Goal: Task Accomplishment & Management: Complete application form

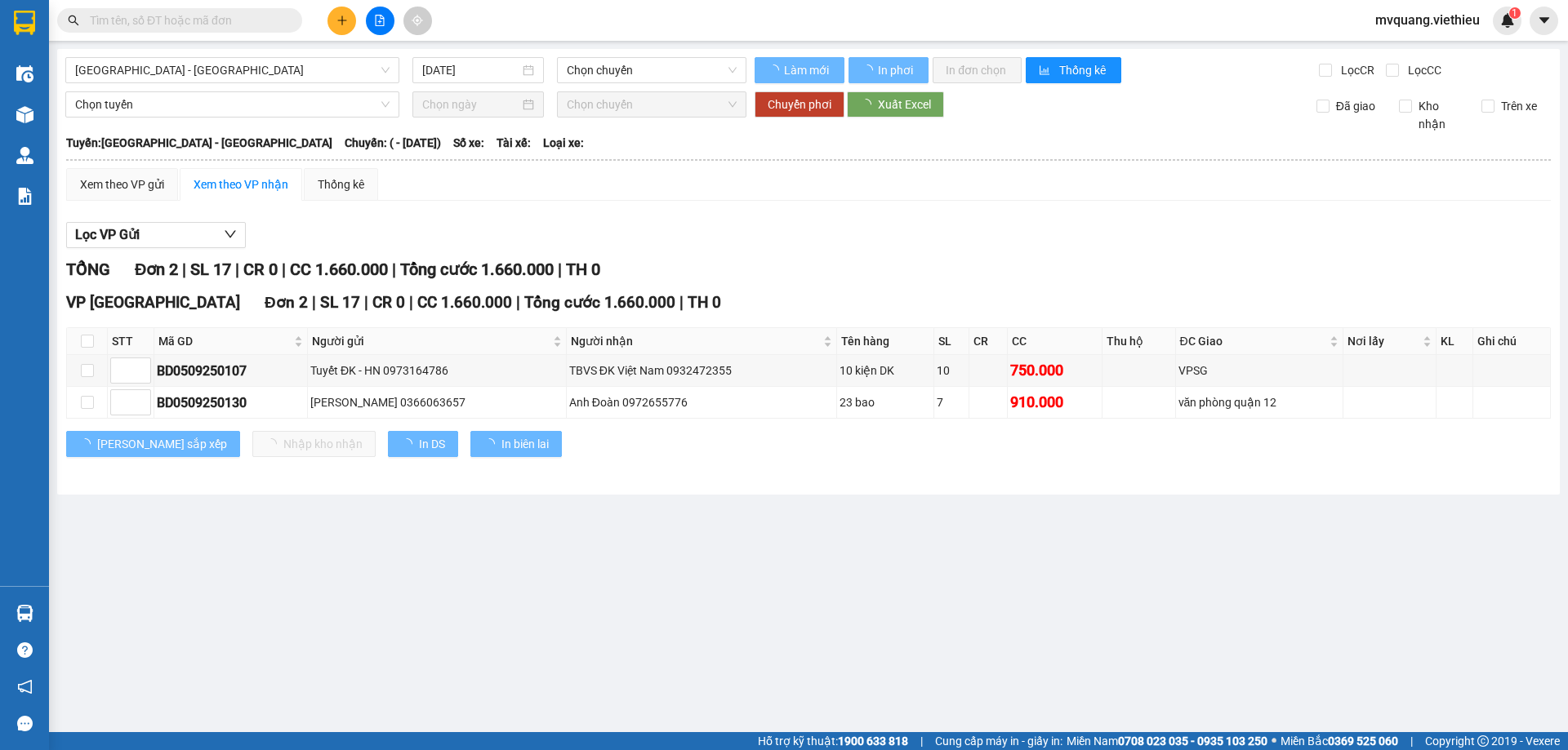
type input "[DATE]"
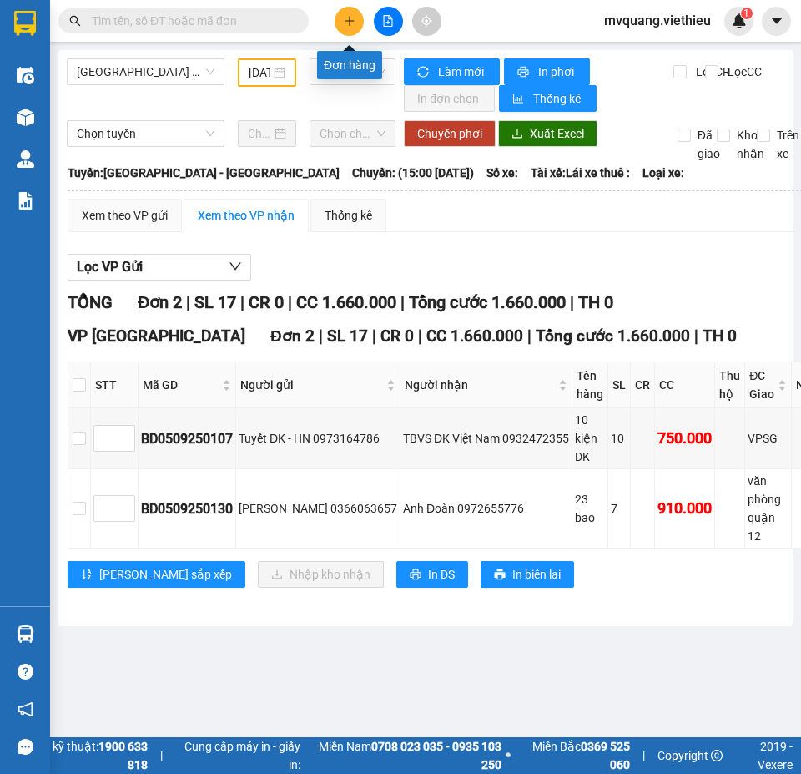
click at [361, 21] on button at bounding box center [349, 21] width 29 height 29
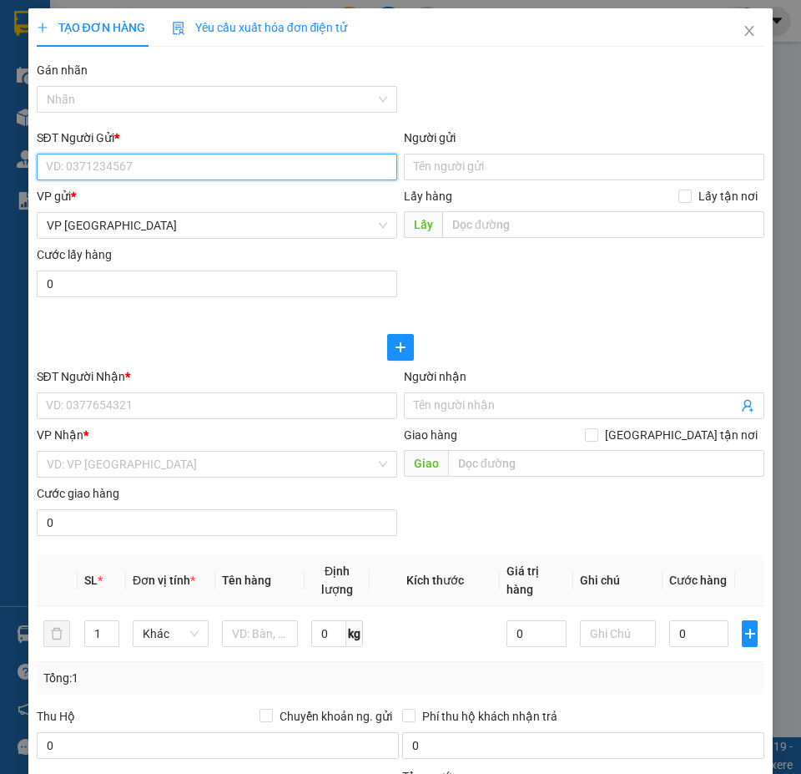
click at [109, 171] on input "SĐT Người Gửi *" at bounding box center [217, 167] width 361 height 27
paste input "0961839798"
type input "0961839798"
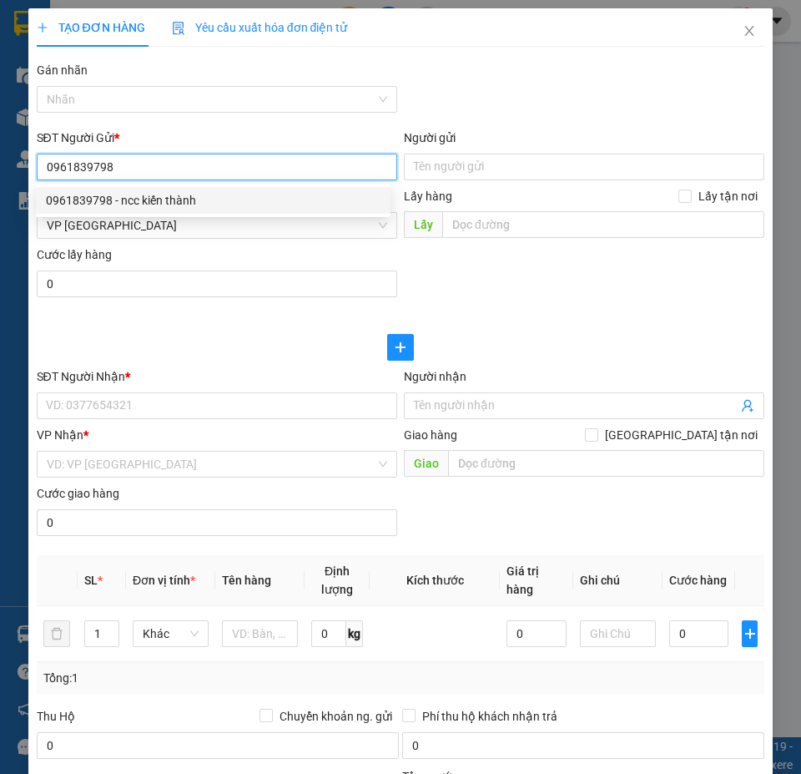
click at [136, 196] on div "0961839798 - ncc kiến thành" at bounding box center [213, 200] width 335 height 18
type input "ncc kiến thành"
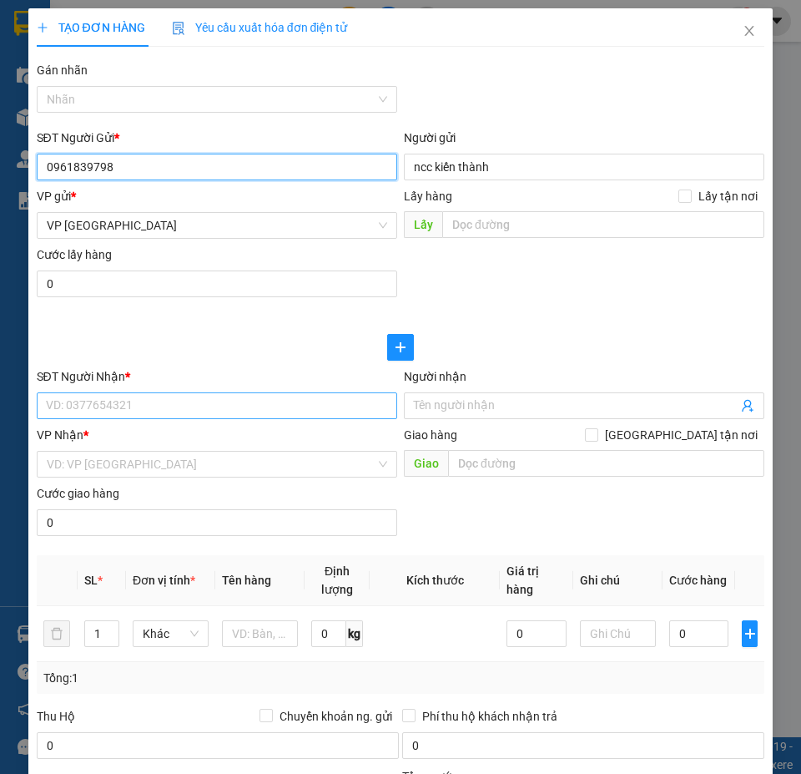
type input "0961839798"
click at [144, 400] on input "SĐT Người Nhận *" at bounding box center [217, 405] width 361 height 27
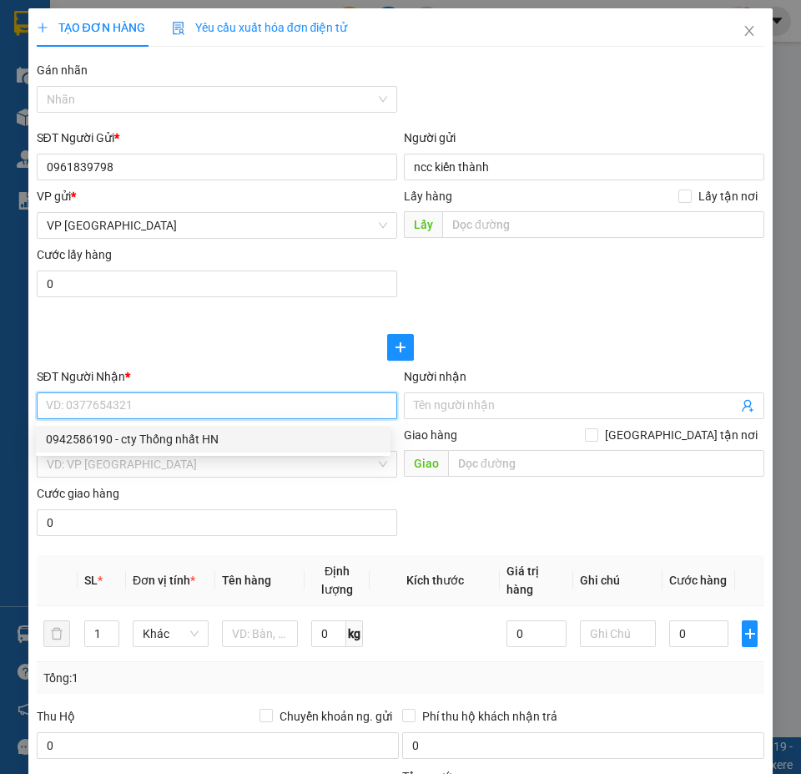
click at [168, 436] on div "0942586190 - cty Thống nhất HN" at bounding box center [213, 439] width 335 height 18
type input "0942586190"
type input "cty Thống nhất HN"
checkbox input "true"
type input "Lô A2-CN3, KCN vừa và nhỏ [GEOGRAPHIC_DATA], [GEOGRAPHIC_DATA]"
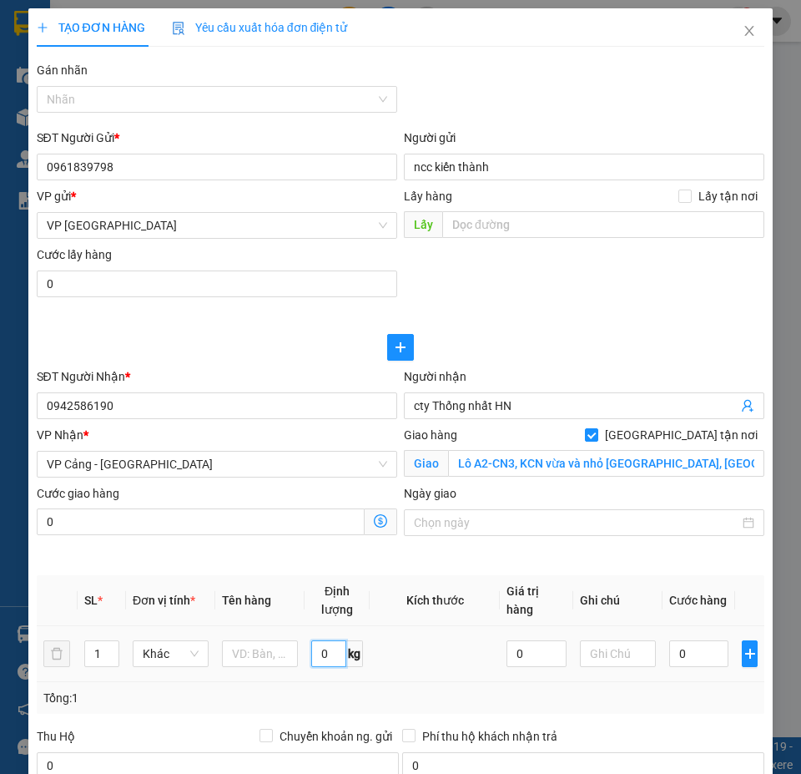
click at [325, 662] on input "0" at bounding box center [328, 653] width 35 height 27
type input "891.3"
click at [267, 660] on input "text" at bounding box center [260, 653] width 76 height 27
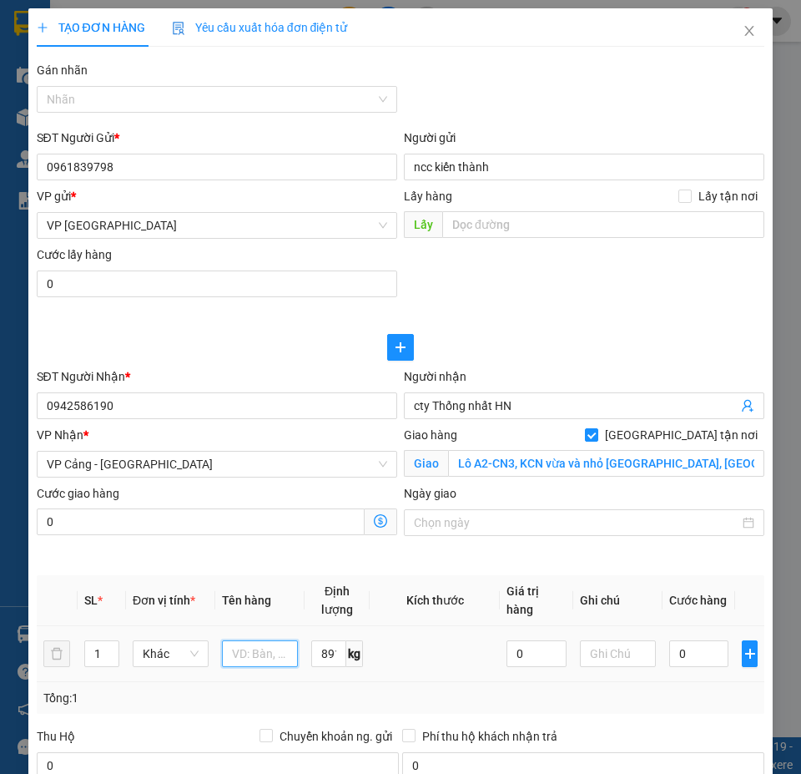
paste input ""51 thùng Sơn + PXH ( Cty thống nhất )""
type input ""51 thùng Sơn + PXH ( Cty thống nhất )""
click at [93, 651] on input "1" at bounding box center [101, 653] width 33 height 25
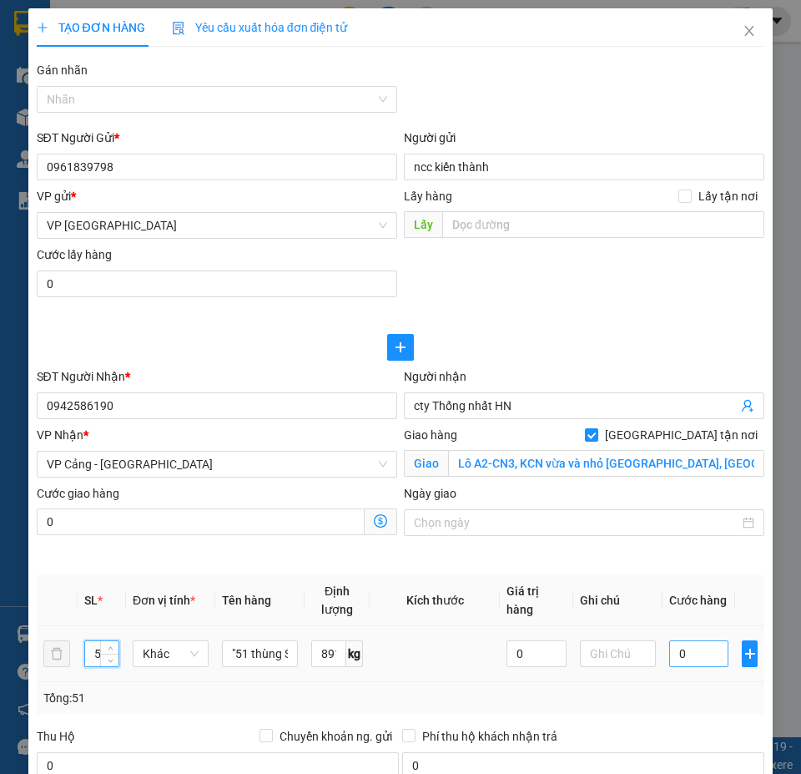
type input "51"
click at [679, 659] on input "0" at bounding box center [699, 653] width 60 height 27
type input "1"
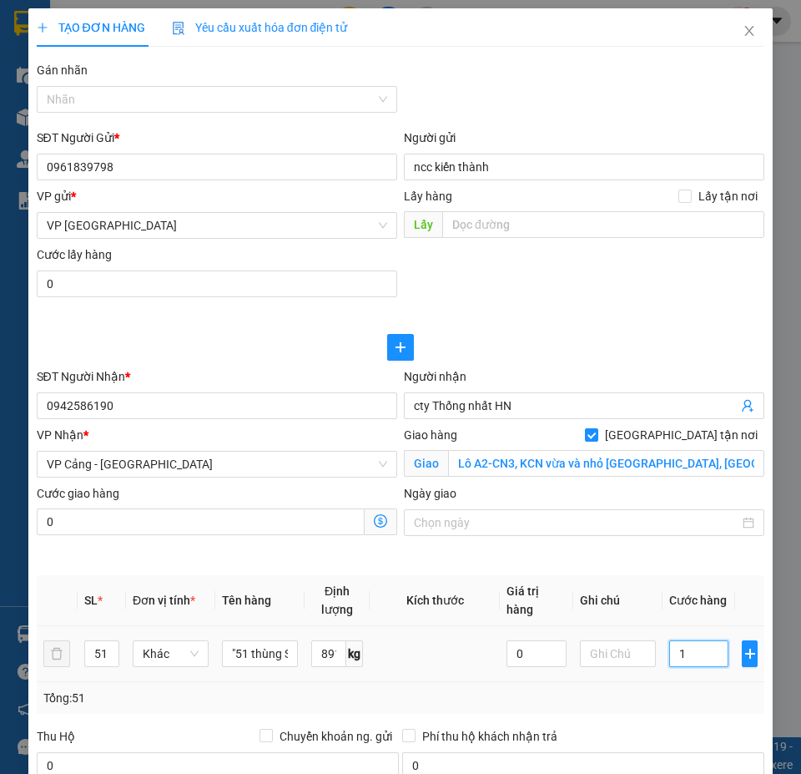
type input "18"
type input "187"
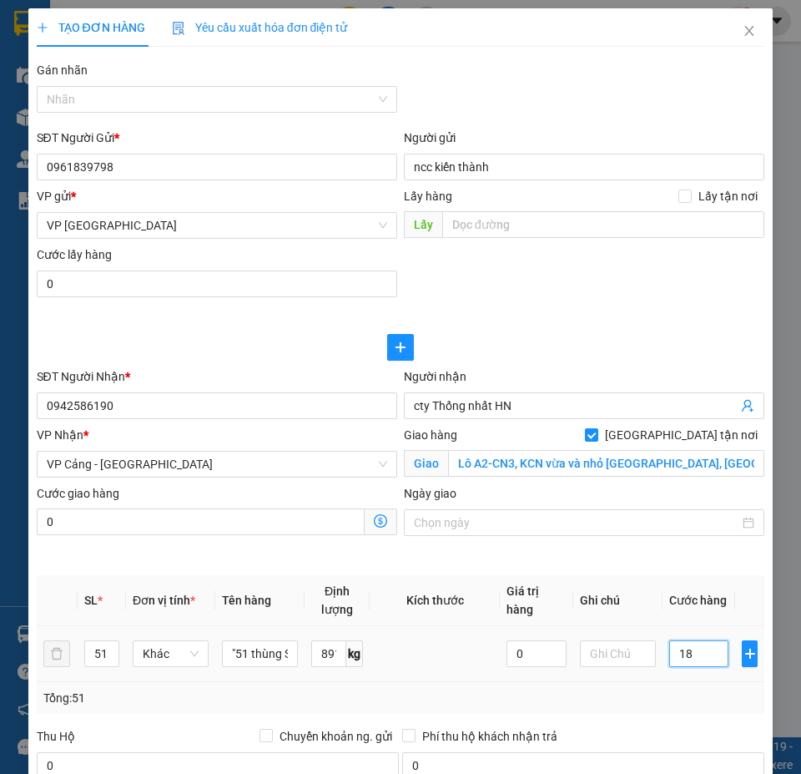
type input "187"
type input "1.871"
type input "18.717"
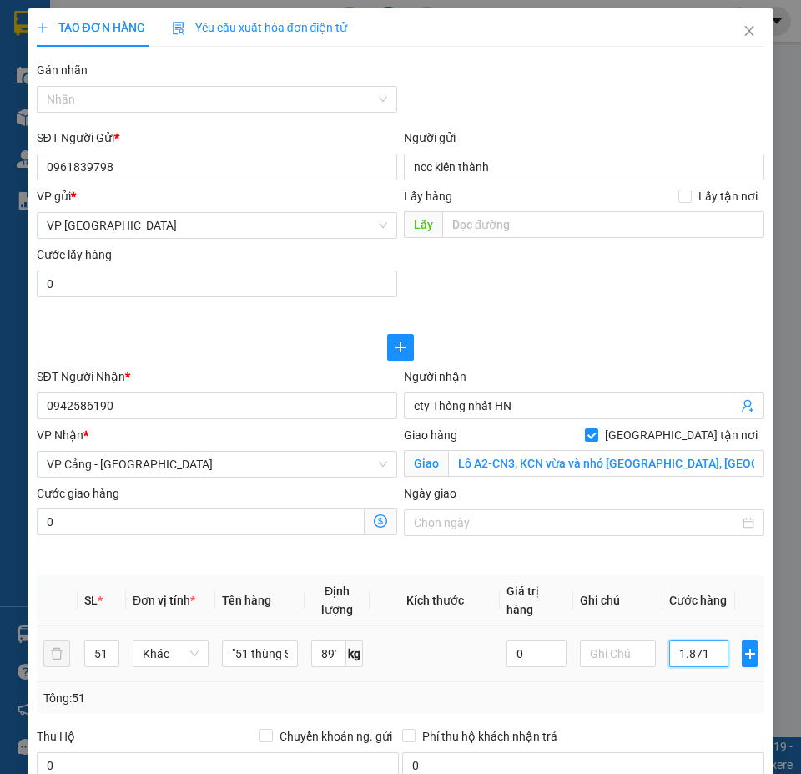
type input "18.717"
type input "187.173"
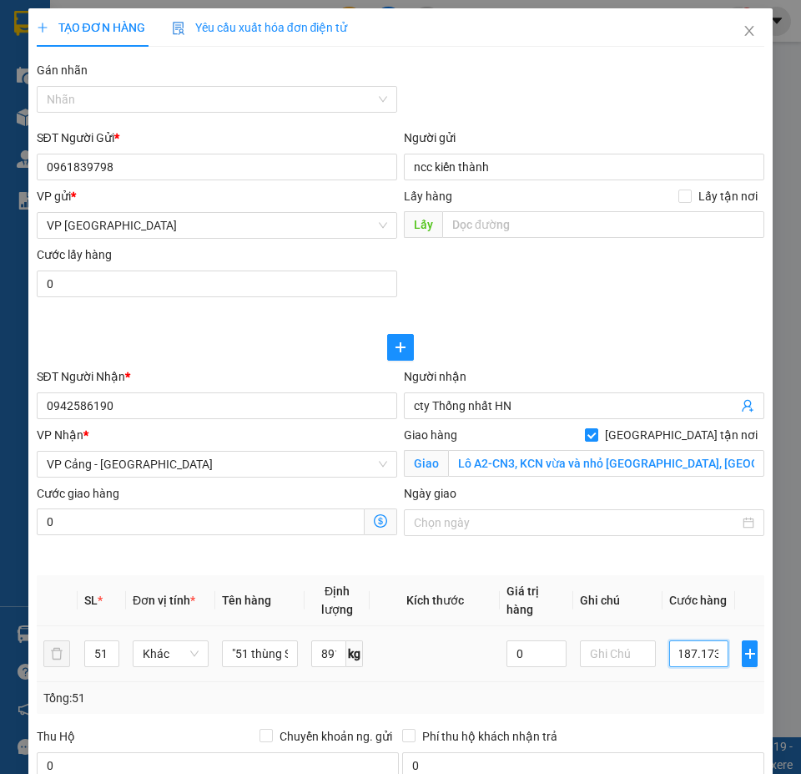
type input "1.871.730"
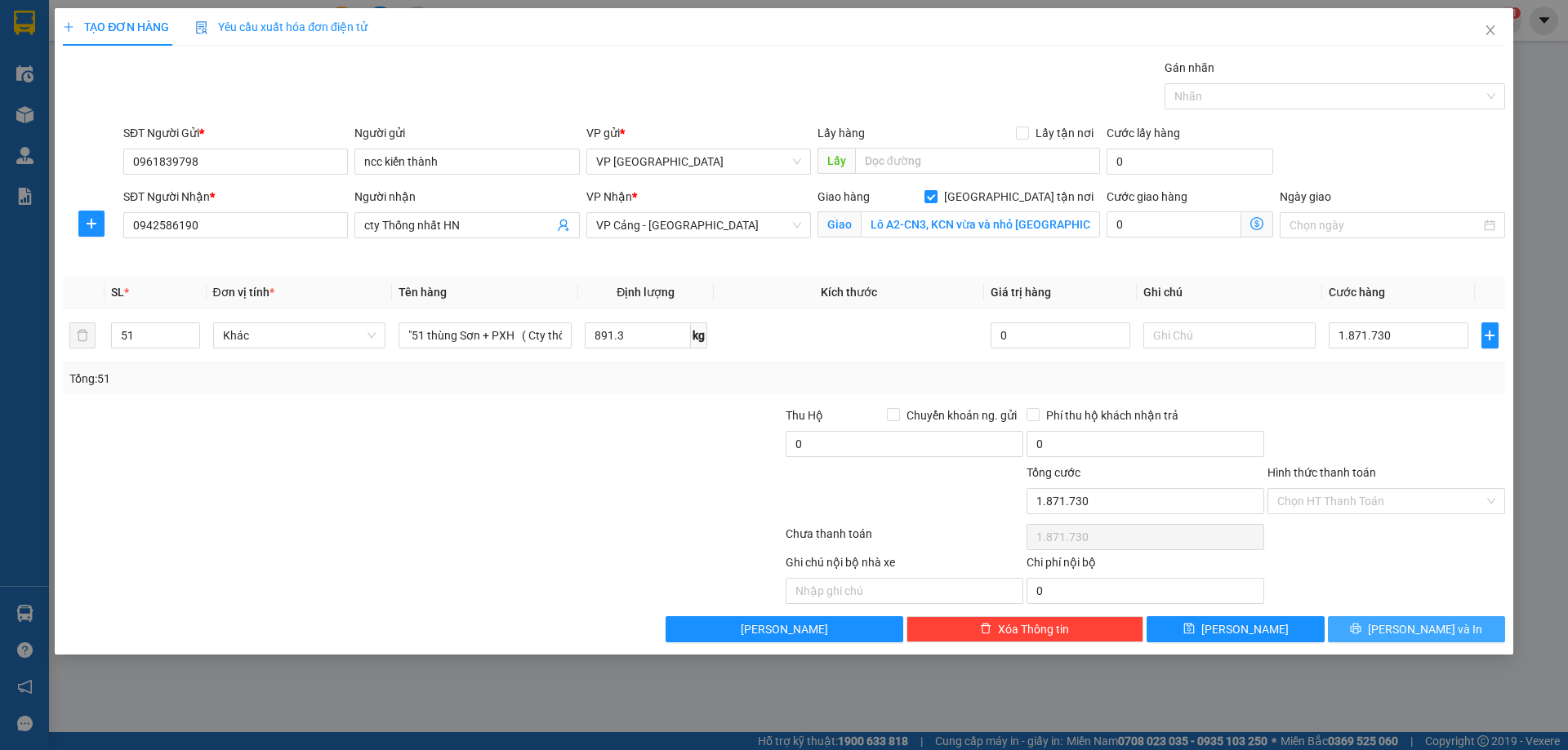
type input "1.872.000"
click at [1408, 639] on button "[PERSON_NAME] và In" at bounding box center [1415, 629] width 177 height 26
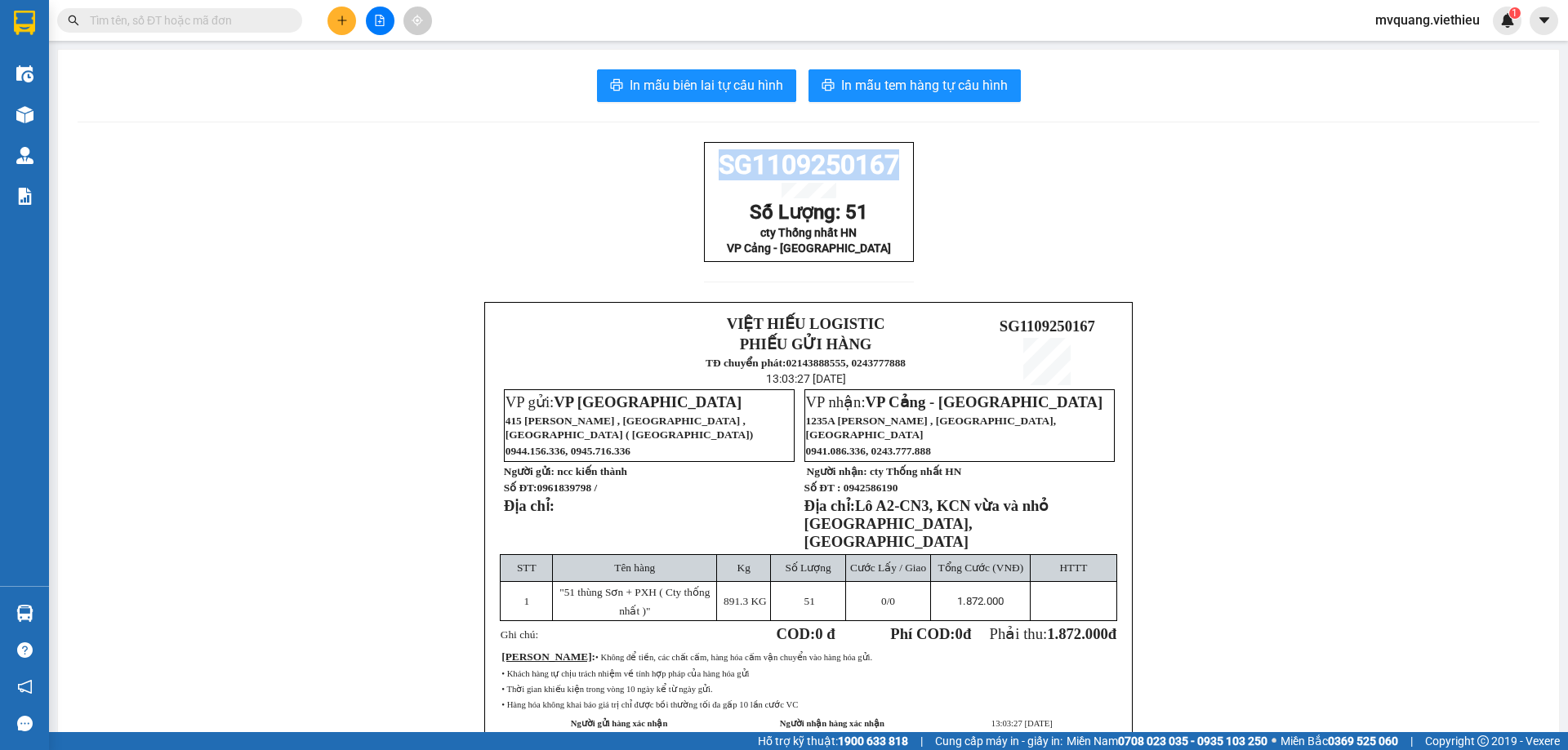
drag, startPoint x: 704, startPoint y: 169, endPoint x: 888, endPoint y: 169, distance: 184.0
click at [888, 169] on p "SG1109250167" at bounding box center [809, 165] width 201 height 31
click at [442, 203] on div "SG1109250167 Số Lượng: 51 cty Thống nhất HN VP Cảng - [GEOGRAPHIC_DATA] VIỆT HI…" at bounding box center [808, 482] width 1461 height 682
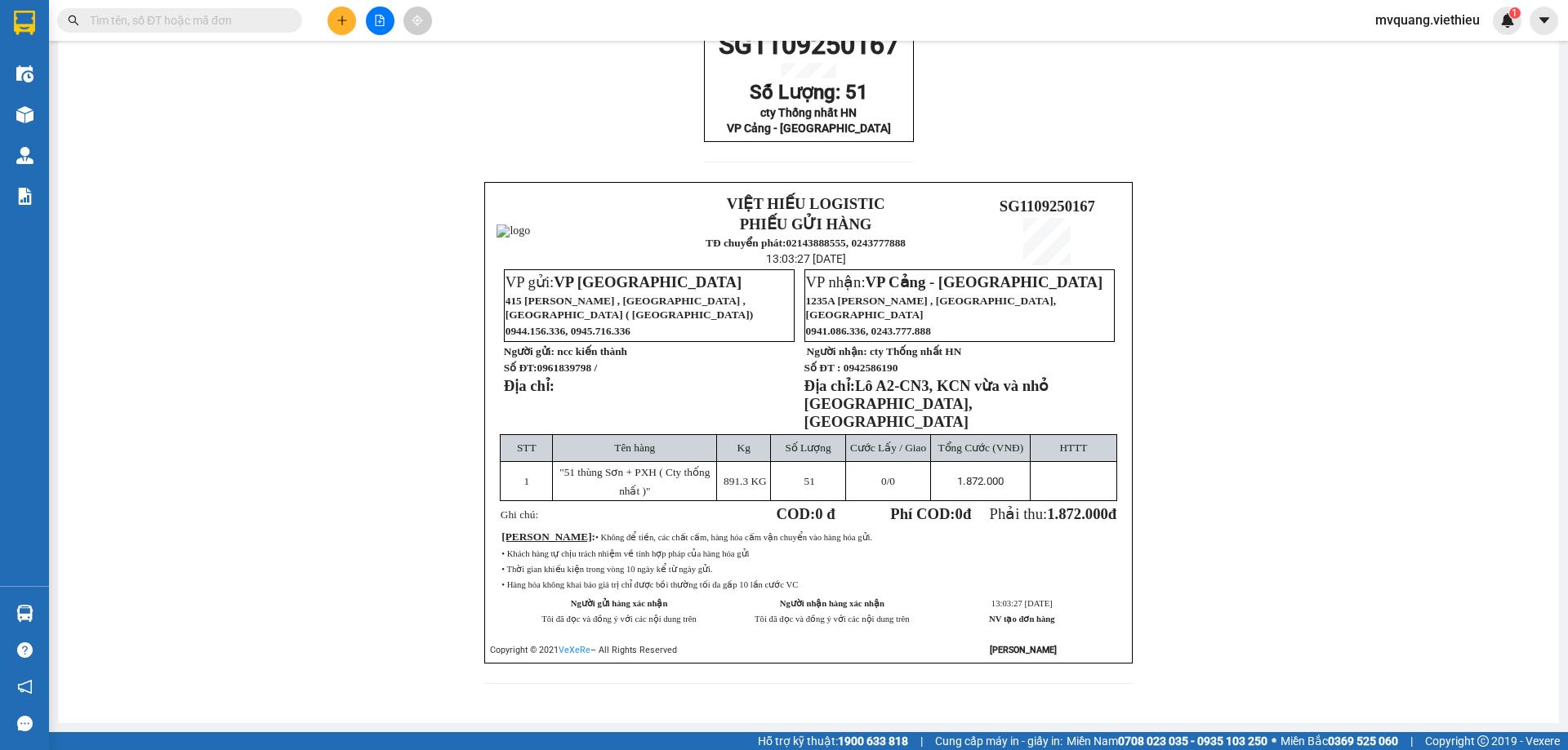
scroll to position [125, 0]
click at [1312, 402] on div "SG1109250167 Số Lượng: 51 cty Thống nhất HN VP Cảng - [GEOGRAPHIC_DATA] VIỆT HI…" at bounding box center [808, 363] width 1461 height 682
click at [1383, 450] on div "SG1109250167 Số Lượng: 51 cty Thống nhất HN VP Cảng - [GEOGRAPHIC_DATA] VIỆT HI…" at bounding box center [808, 363] width 1461 height 682
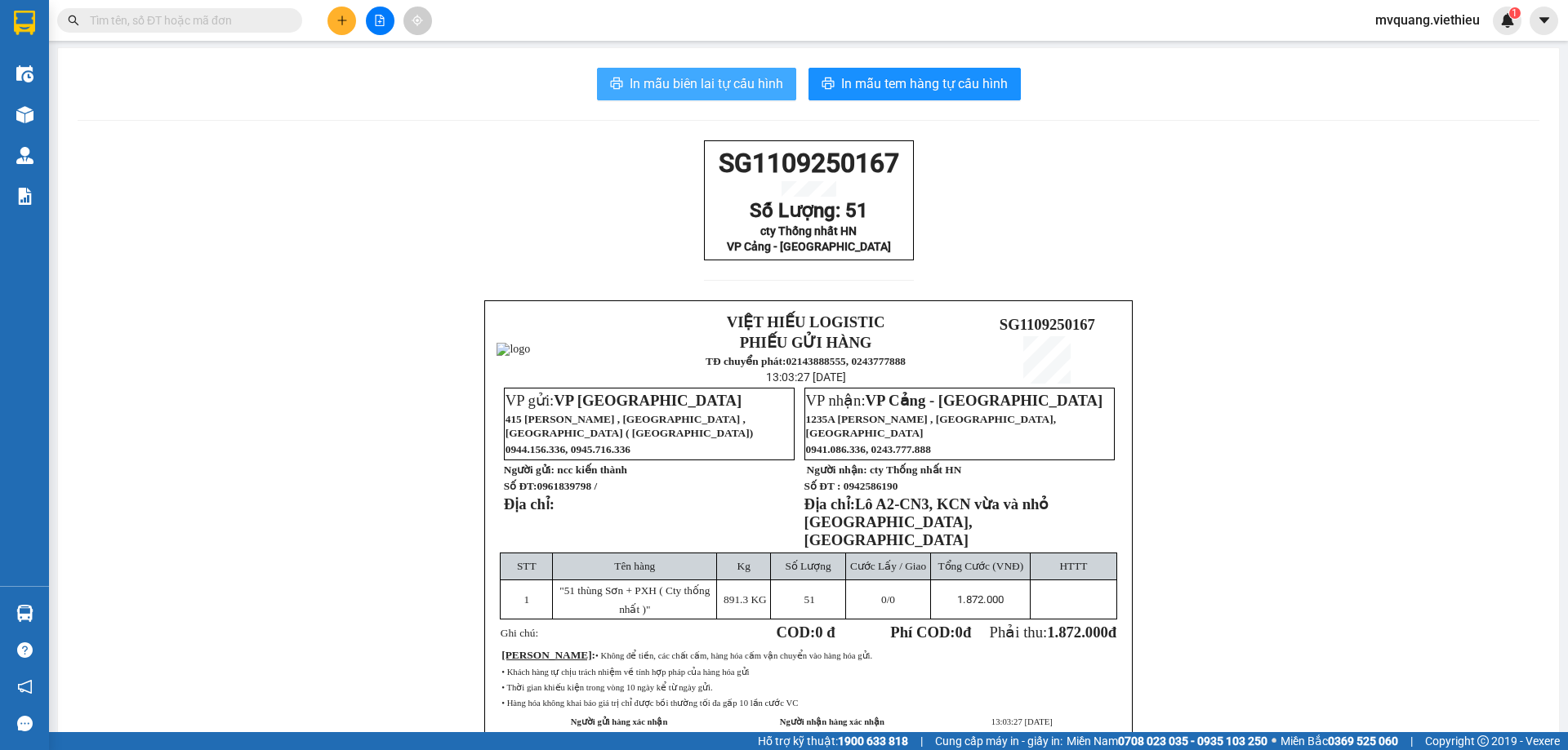
scroll to position [0, 0]
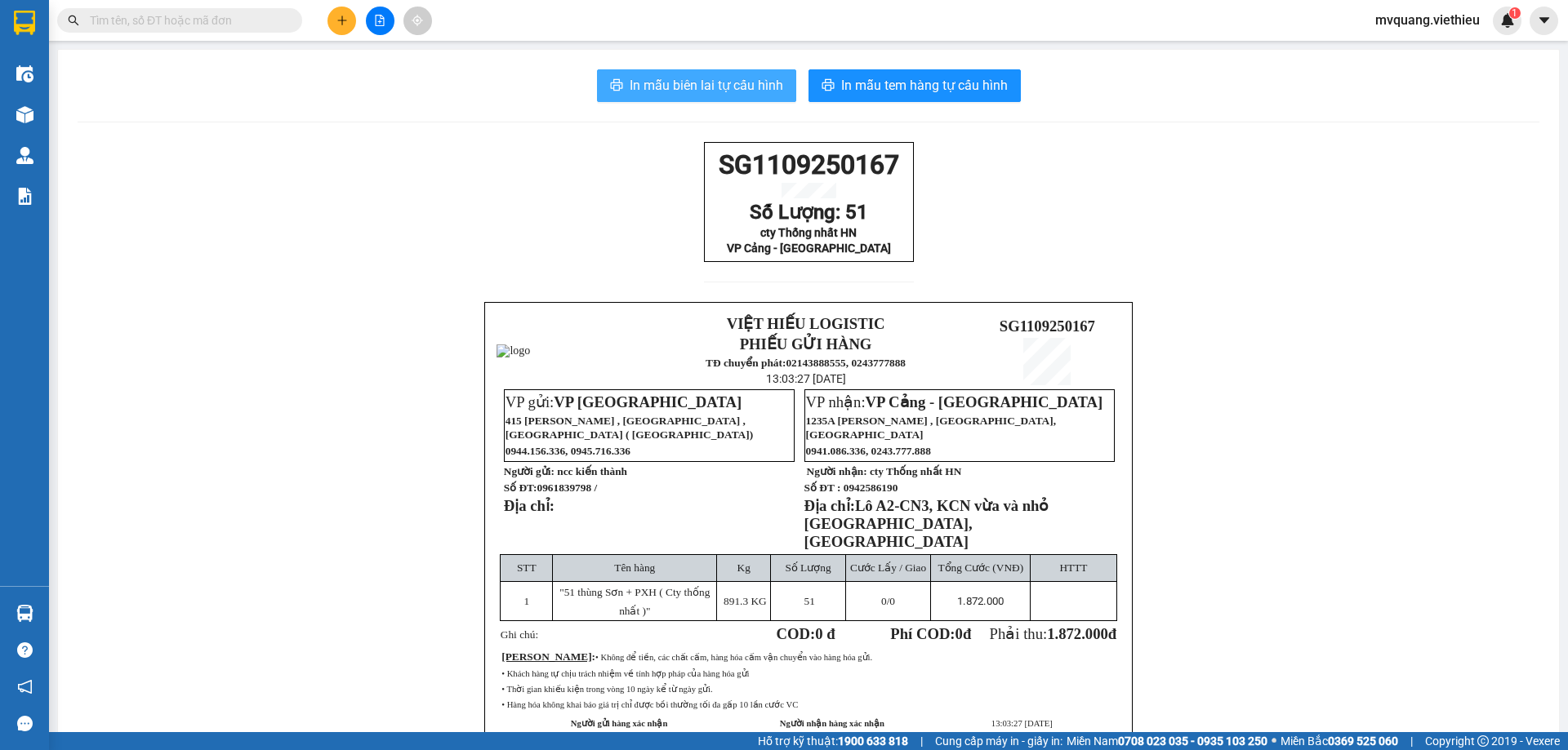
click at [664, 74] on button "In mẫu biên lai tự cấu hình" at bounding box center [696, 85] width 200 height 32
